Goal: Transaction & Acquisition: Purchase product/service

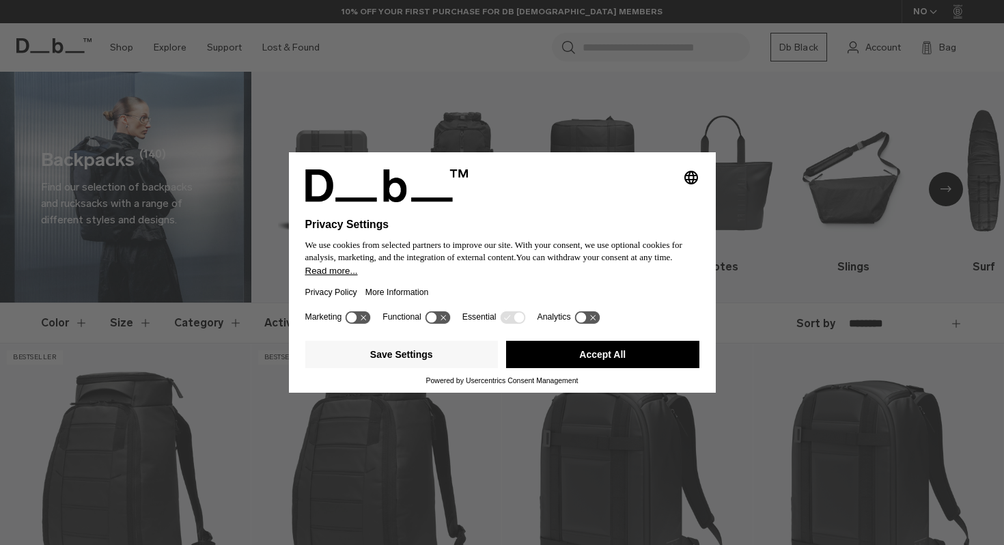
click at [660, 363] on button "Accept All" at bounding box center [602, 354] width 193 height 27
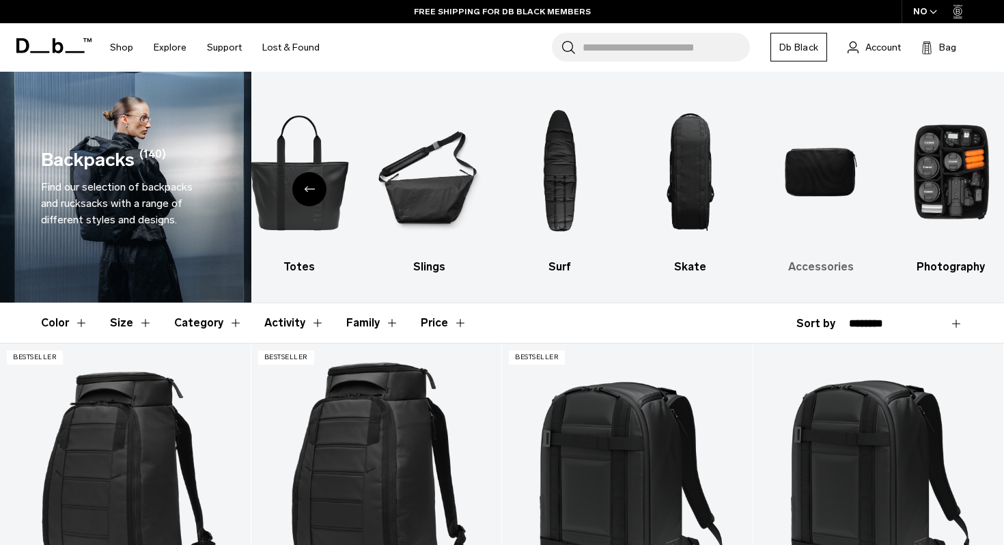
click at [811, 169] on img "9 / 10" at bounding box center [821, 172] width 107 height 160
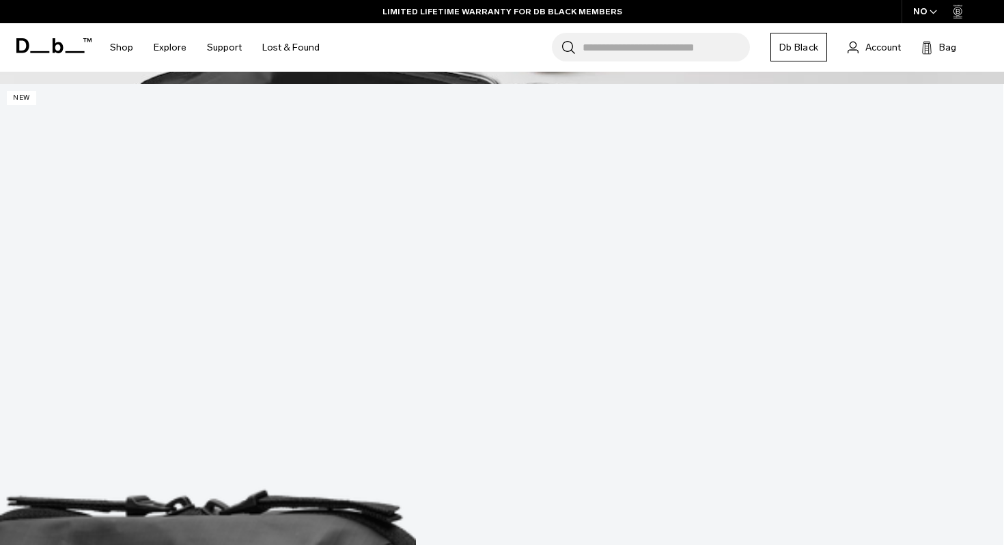
scroll to position [1009, 0]
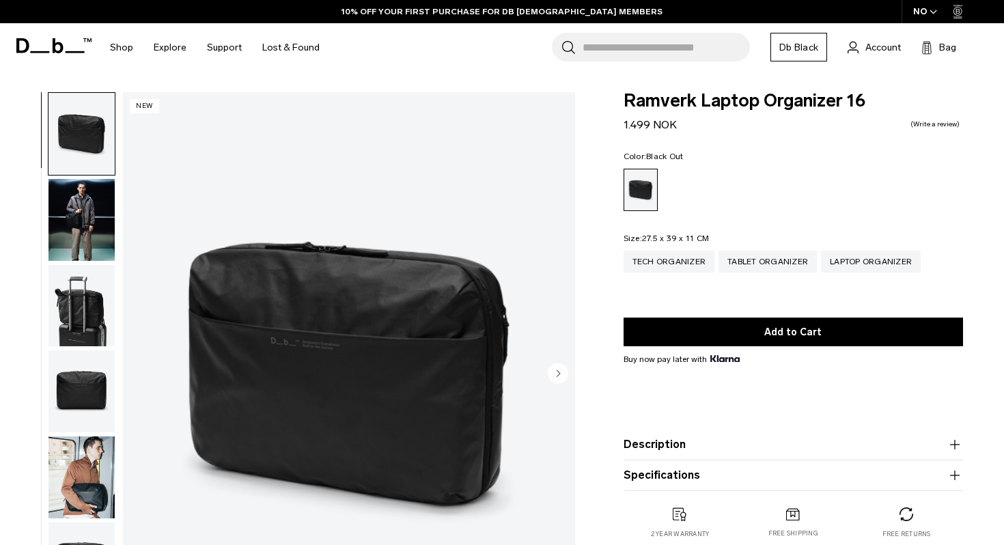
click at [555, 378] on circle "Next slide" at bounding box center [558, 373] width 20 height 20
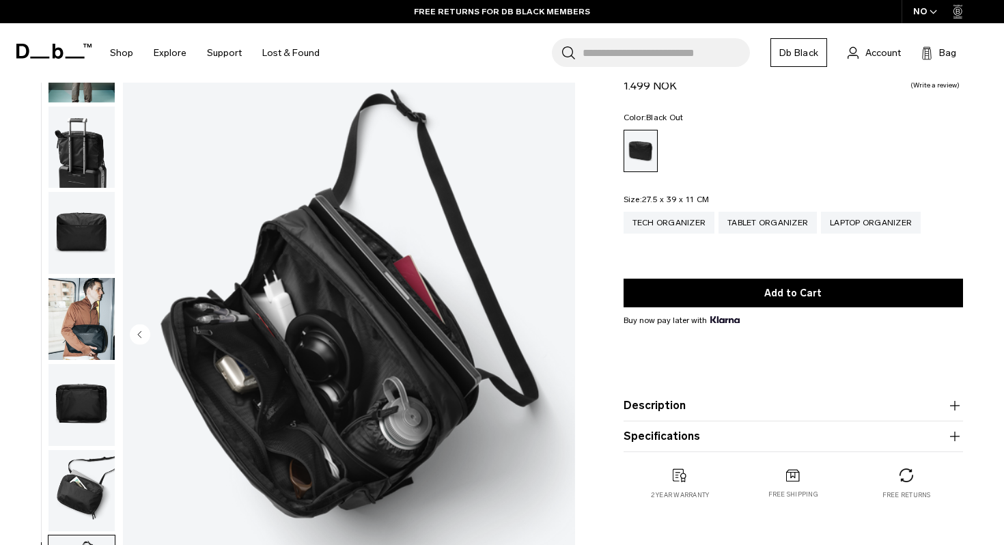
scroll to position [10, 0]
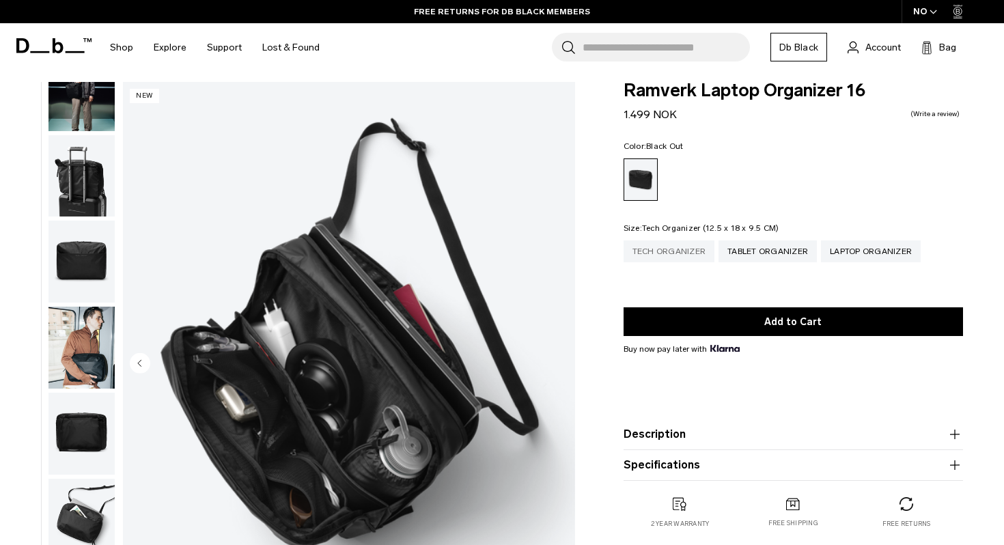
click at [701, 257] on div "Tech Organizer" at bounding box center [669, 251] width 92 height 22
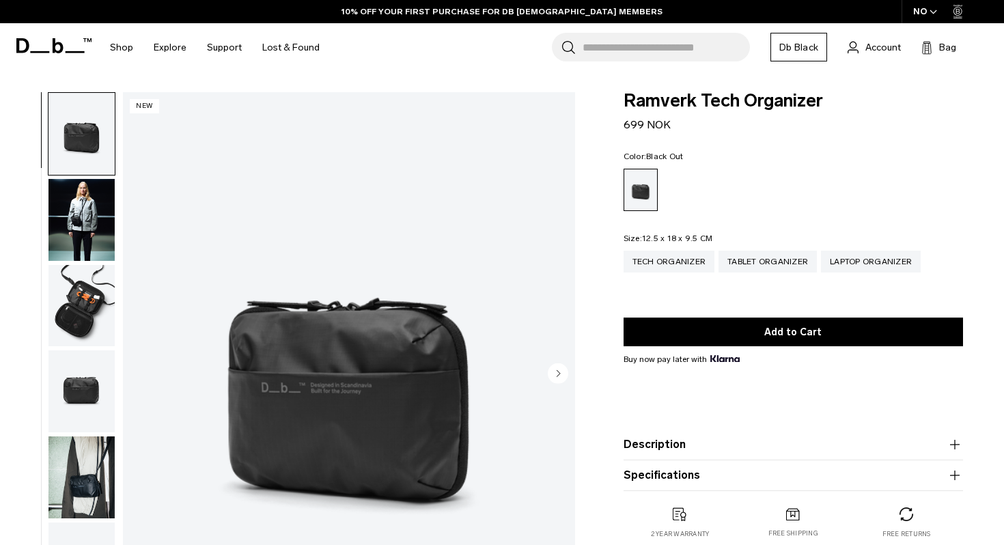
click at [58, 290] on img "button" at bounding box center [81, 306] width 66 height 82
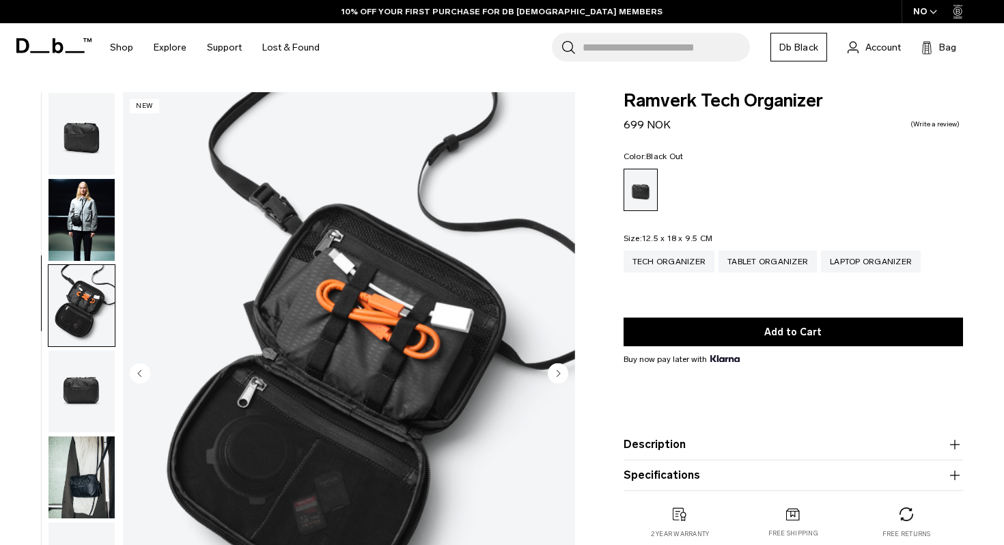
scroll to position [33, 0]
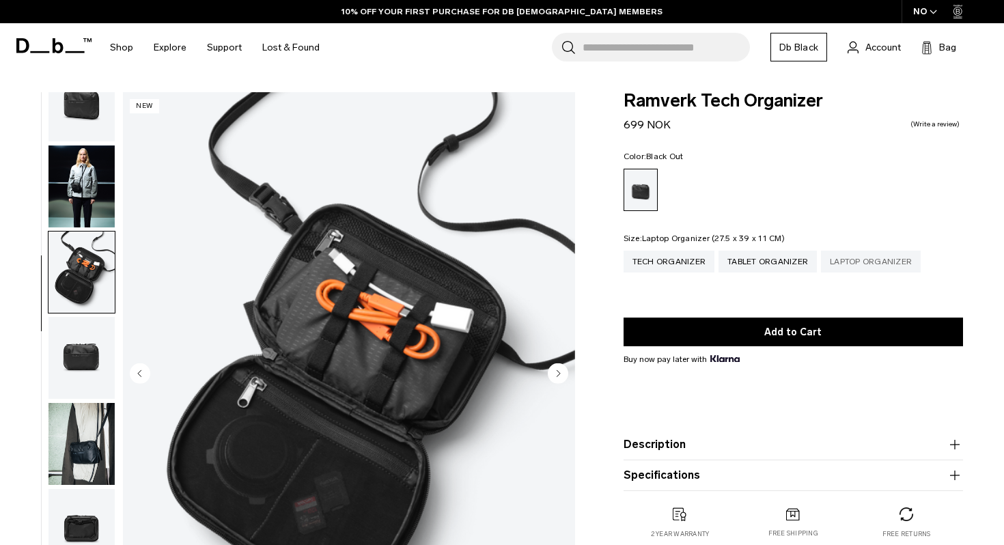
click at [863, 257] on div "Laptop Organizer" at bounding box center [871, 262] width 100 height 22
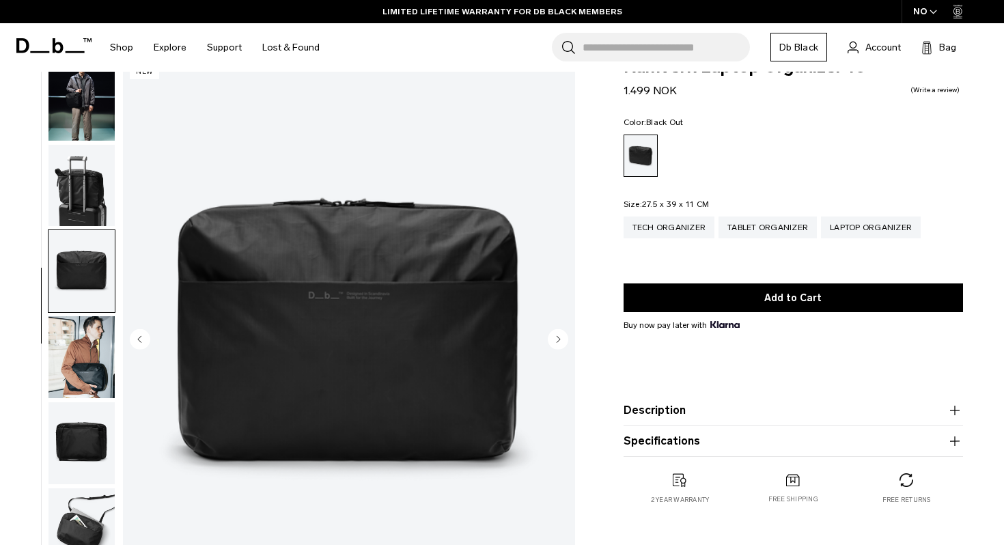
scroll to position [120, 0]
